Goal: Navigation & Orientation: Find specific page/section

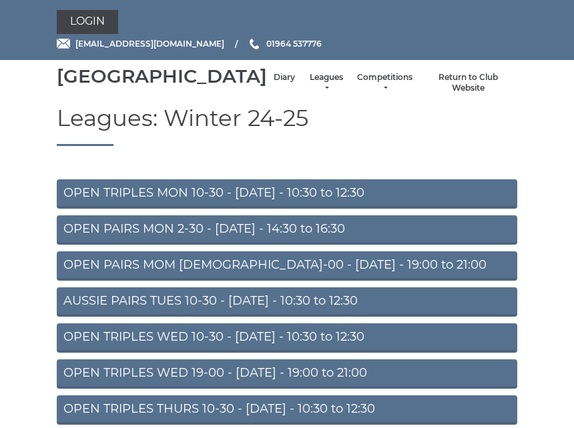
click at [99, 29] on link "Login" at bounding box center [87, 22] width 61 height 24
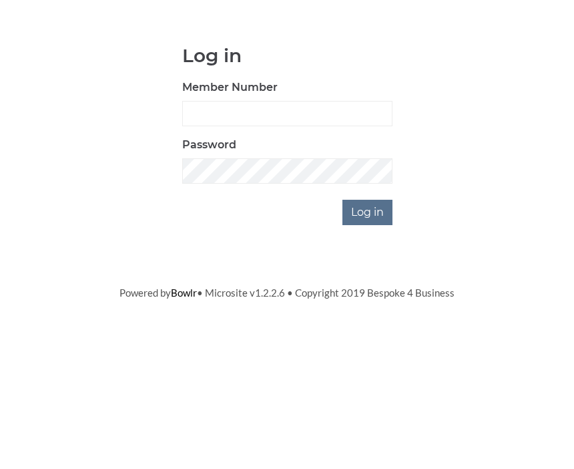
click at [376, 320] on input "Log in" at bounding box center [367, 332] width 50 height 25
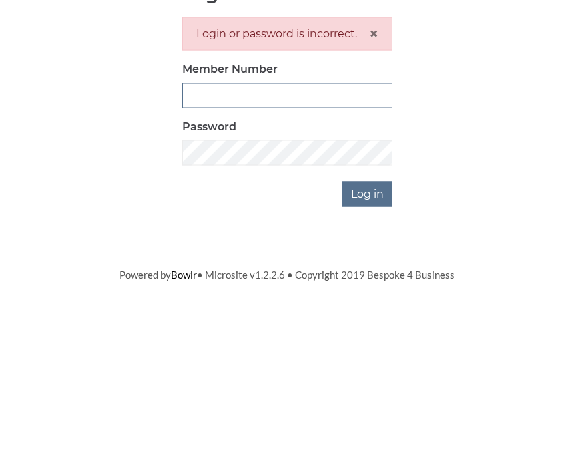
type input "0930"
click at [368, 364] on input "Log in" at bounding box center [367, 376] width 50 height 25
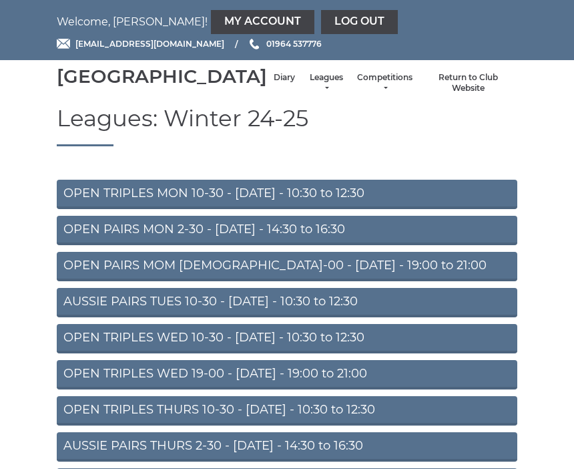
click at [274, 83] on link "Diary" at bounding box center [284, 77] width 21 height 11
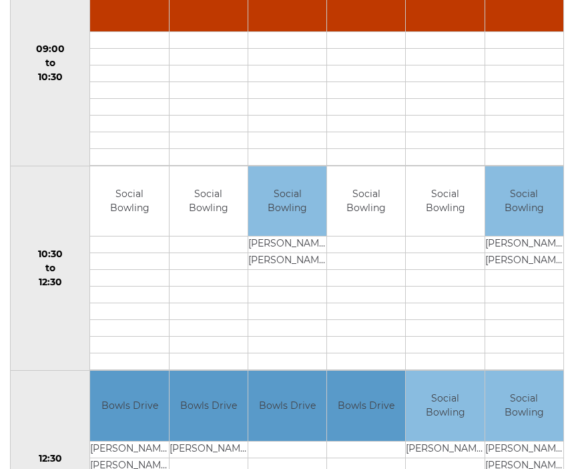
scroll to position [284, 0]
